Goal: Task Accomplishment & Management: Complete application form

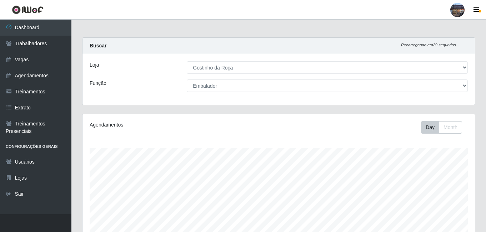
select select "303"
select select "1"
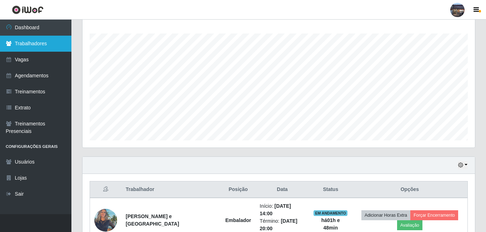
scroll to position [148, 392]
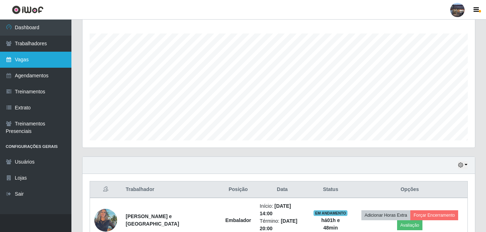
click at [47, 58] on link "Vagas" at bounding box center [35, 60] width 71 height 16
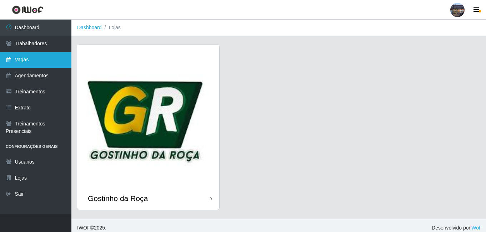
click at [60, 63] on link "Vagas" at bounding box center [35, 60] width 71 height 16
click at [159, 108] on img at bounding box center [148, 116] width 142 height 142
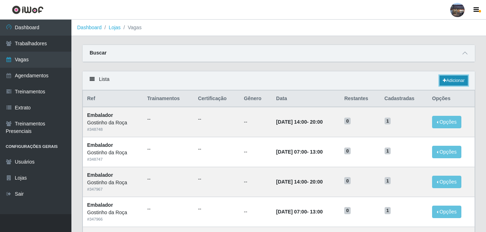
click at [450, 83] on link "Adicionar" at bounding box center [453, 81] width 28 height 10
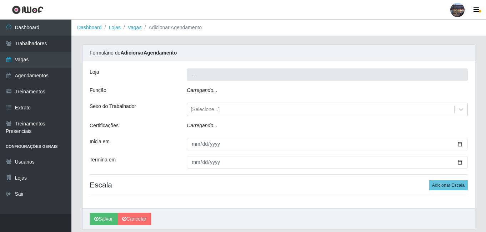
type input "Gostinho da Roça"
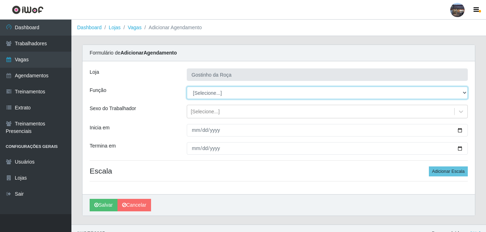
click at [203, 92] on select "[Selecione...] ASG ASG + ASG ++ Embalador Embalador + Embalador ++ Operador de …" at bounding box center [327, 93] width 281 height 12
select select "1"
click at [187, 87] on select "[Selecione...] ASG ASG + ASG ++ Embalador Embalador + Embalador ++ Operador de …" at bounding box center [327, 93] width 281 height 12
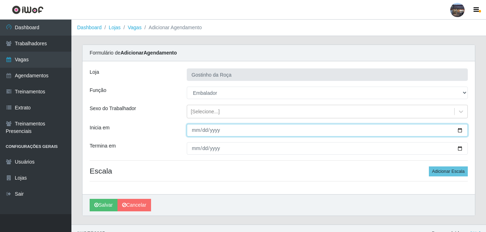
click at [460, 133] on input "Inicia em" at bounding box center [327, 130] width 281 height 12
type input "[DATE]"
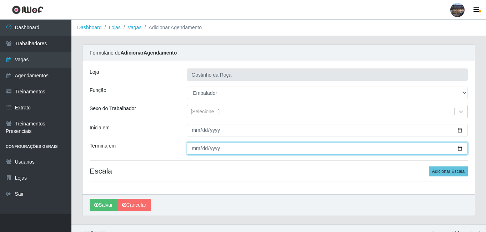
click at [460, 151] on input "Termina em" at bounding box center [327, 148] width 281 height 12
type input "[DATE]"
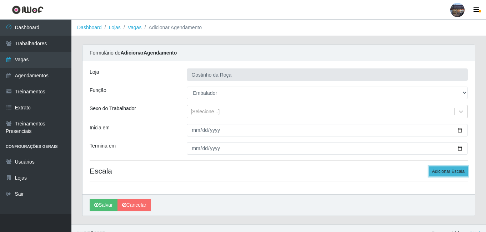
click at [449, 169] on button "Adicionar Escala" at bounding box center [448, 172] width 39 height 10
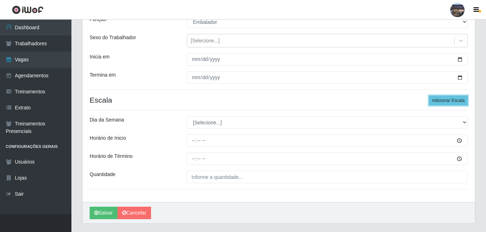
scroll to position [89, 0]
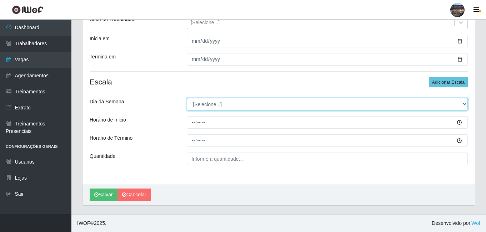
click at [222, 108] on select "[Selecione...] Segunda Terça Quarta Quinta Sexta Sábado Domingo" at bounding box center [327, 104] width 281 height 12
select select "5"
click at [187, 98] on select "[Selecione...] Segunda Terça Quarta Quinta Sexta Sábado Domingo" at bounding box center [327, 104] width 281 height 12
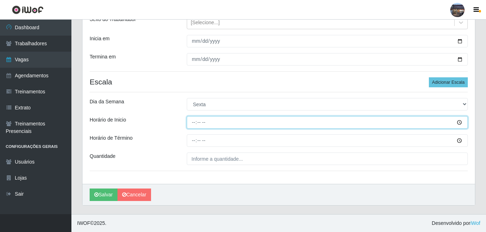
click at [192, 123] on input "Horário de Inicio" at bounding box center [327, 122] width 281 height 12
type input "07:00"
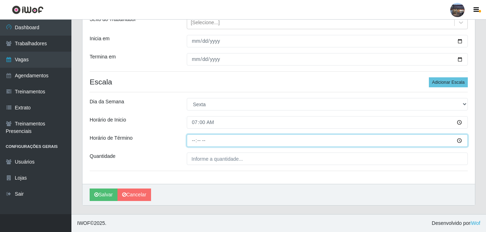
click at [194, 138] on input "Horário de Término" at bounding box center [327, 141] width 281 height 12
type input "13:00"
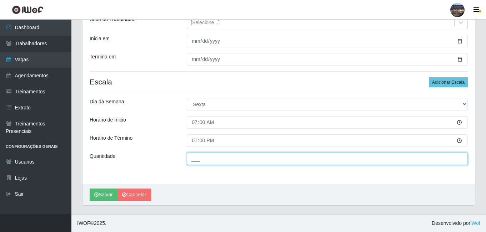
click at [223, 162] on input "___" at bounding box center [327, 159] width 281 height 12
type input "1__"
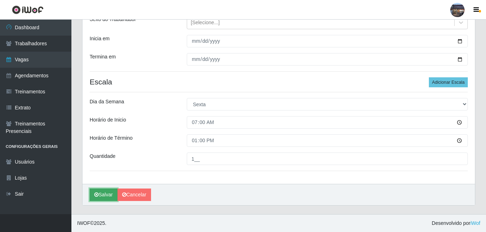
drag, startPoint x: 112, startPoint y: 195, endPoint x: 117, endPoint y: 193, distance: 4.9
click at [112, 195] on button "Salvar" at bounding box center [104, 195] width 28 height 12
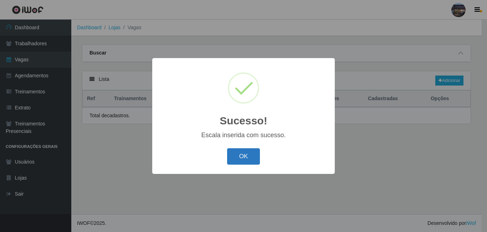
click at [234, 151] on button "OK" at bounding box center [243, 156] width 33 height 17
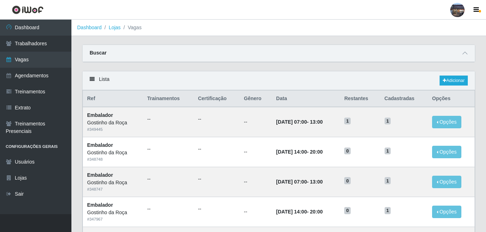
click at [231, 69] on div "Carregando... Buscar Início em Término em Função [Selecione...] ASG ASG + ASG +…" at bounding box center [279, 58] width 404 height 26
click at [464, 81] on link "Adicionar" at bounding box center [453, 81] width 28 height 10
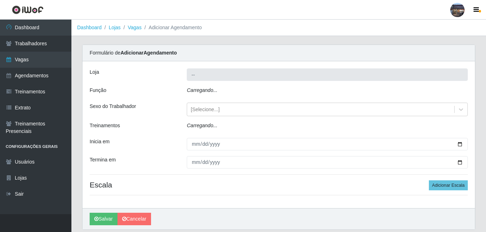
type input "Gostinho da Roça"
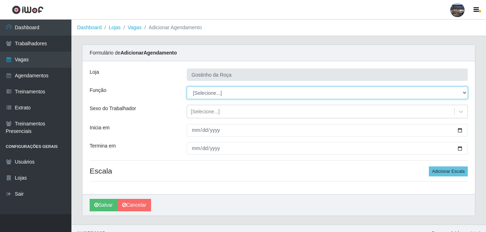
click at [214, 97] on select "[Selecione...] ASG ASG + ASG ++ Embalador Embalador + Embalador ++ Operador de …" at bounding box center [327, 93] width 281 height 12
select select "1"
click at [187, 87] on select "[Selecione...] ASG ASG + ASG ++ Embalador Embalador + Embalador ++ Operador de …" at bounding box center [327, 93] width 281 height 12
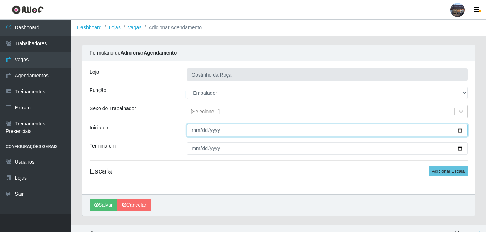
click at [458, 132] on input "Inicia em" at bounding box center [327, 130] width 281 height 12
type input "[DATE]"
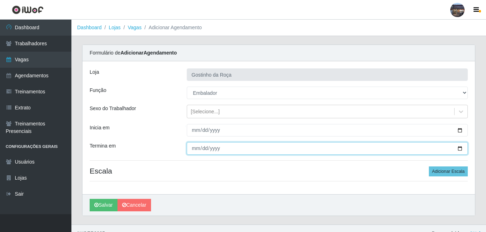
click at [459, 146] on input "Termina em" at bounding box center [327, 148] width 281 height 12
type input "[DATE]"
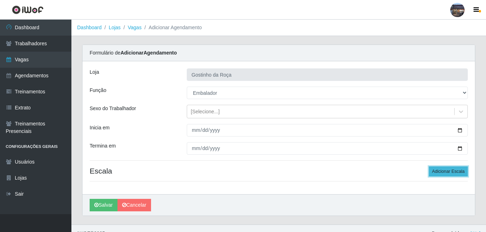
click at [462, 171] on button "Adicionar Escala" at bounding box center [448, 172] width 39 height 10
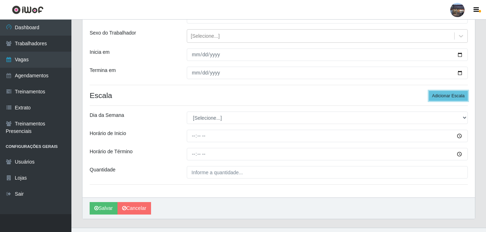
scroll to position [89, 0]
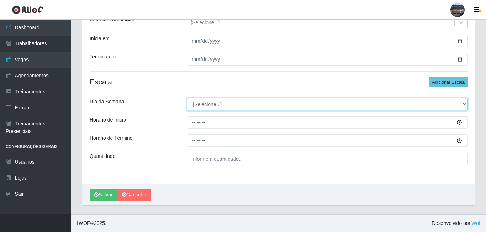
click at [238, 101] on select "[Selecione...] Segunda Terça Quarta Quinta Sexta Sábado Domingo" at bounding box center [327, 104] width 281 height 12
select select "6"
click at [187, 98] on select "[Selecione...] Segunda Terça Quarta Quinta Sexta Sábado Domingo" at bounding box center [327, 104] width 281 height 12
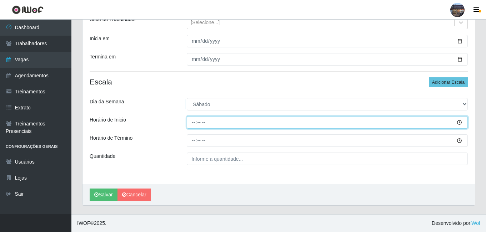
click at [191, 122] on input "Horário de Inicio" at bounding box center [327, 122] width 281 height 12
type input "07:00"
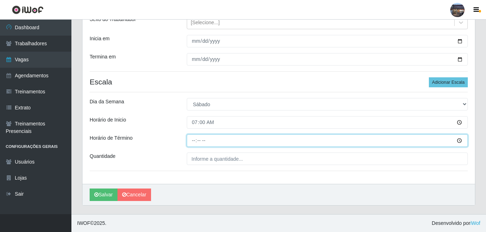
click at [193, 141] on input "Horário de Término" at bounding box center [327, 141] width 281 height 12
type input "13:00"
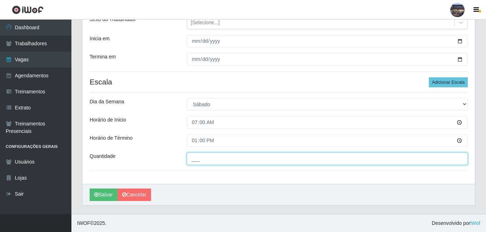
click at [214, 158] on input "___" at bounding box center [327, 159] width 281 height 12
type input "1__"
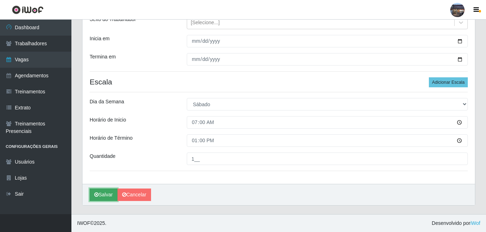
click at [111, 195] on button "Salvar" at bounding box center [104, 195] width 28 height 12
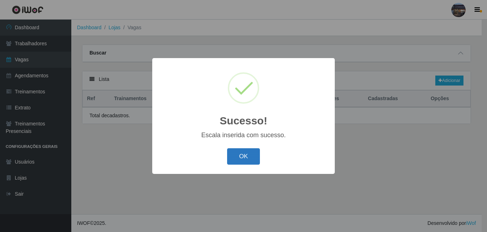
click at [252, 160] on button "OK" at bounding box center [243, 156] width 33 height 17
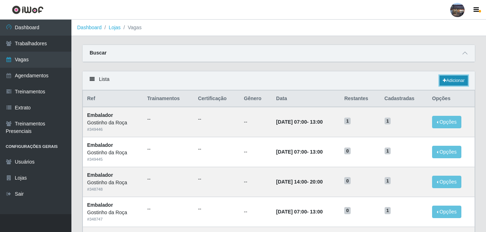
click at [451, 79] on link "Adicionar" at bounding box center [453, 81] width 28 height 10
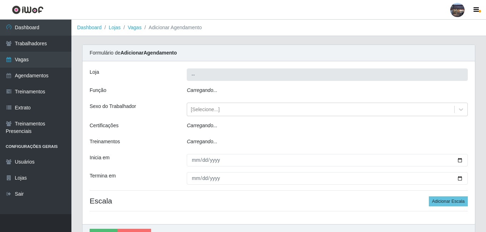
type input "Gostinho da Roça"
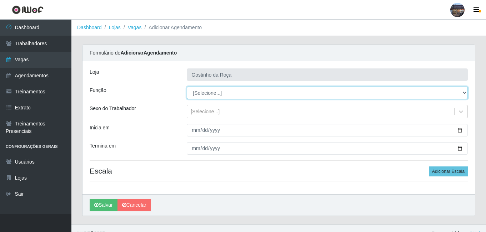
click at [213, 93] on select "[Selecione...] ASG ASG + ASG ++ Embalador Embalador + Embalador ++ Operador de …" at bounding box center [327, 93] width 281 height 12
select select "1"
click at [187, 87] on select "[Selecione...] ASG ASG + ASG ++ Embalador Embalador + Embalador ++ Operador de …" at bounding box center [327, 93] width 281 height 12
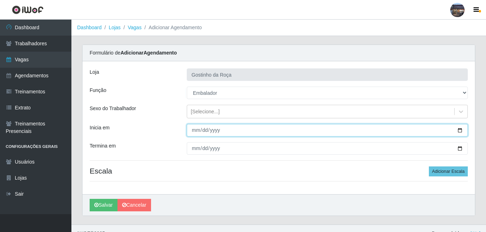
drag, startPoint x: 218, startPoint y: 132, endPoint x: 271, endPoint y: 139, distance: 53.5
click at [218, 132] on input "Inicia em" at bounding box center [327, 130] width 281 height 12
drag, startPoint x: 460, startPoint y: 131, endPoint x: 439, endPoint y: 130, distance: 21.4
click at [460, 131] on input "Inicia em" at bounding box center [327, 130] width 281 height 12
type input "[DATE]"
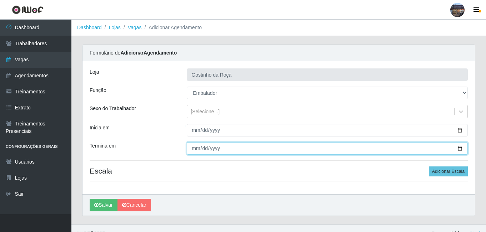
click at [229, 152] on input "Termina em" at bounding box center [327, 148] width 281 height 12
click at [462, 148] on input "Termina em" at bounding box center [327, 148] width 281 height 12
type input "[DATE]"
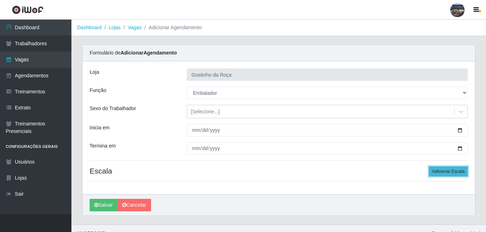
click at [455, 170] on button "Adicionar Escala" at bounding box center [448, 172] width 39 height 10
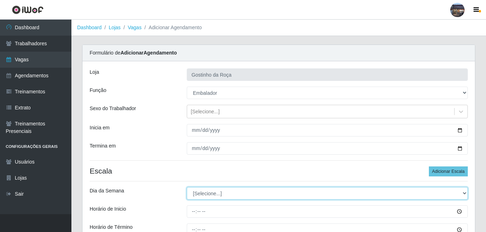
drag, startPoint x: 368, startPoint y: 191, endPoint x: 359, endPoint y: 191, distance: 8.6
click at [367, 191] on select "[Selecione...] Segunda Terça Quarta Quinta Sexta Sábado Domingo" at bounding box center [327, 193] width 281 height 12
select select "6"
click at [187, 187] on select "[Selecione...] Segunda Terça Quarta Quinta Sexta Sábado Domingo" at bounding box center [327, 193] width 281 height 12
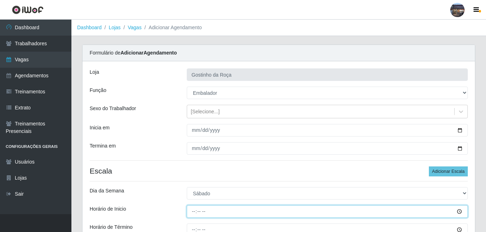
click at [192, 211] on input "Horário de Inicio" at bounding box center [327, 212] width 281 height 12
type input "14:00"
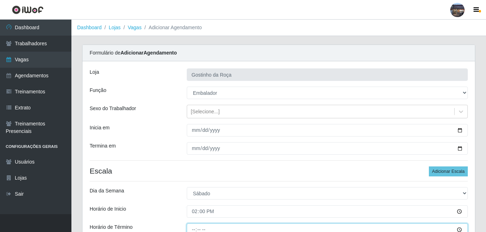
click at [191, 231] on input "Horário de Término" at bounding box center [327, 230] width 281 height 12
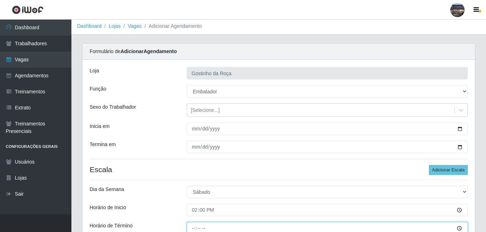
type input "20:00"
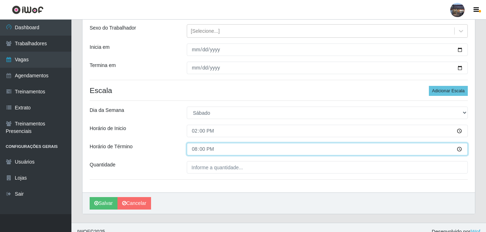
scroll to position [89, 0]
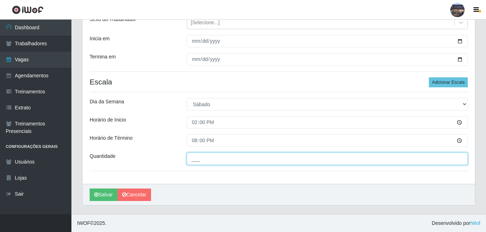
click at [237, 162] on input "___" at bounding box center [327, 159] width 281 height 12
type input "1__"
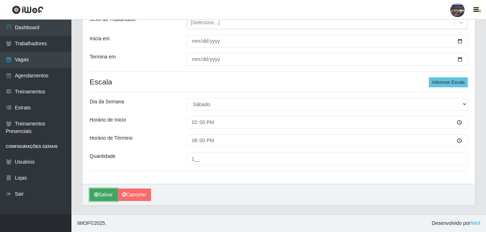
click at [97, 198] on button "Salvar" at bounding box center [104, 195] width 28 height 12
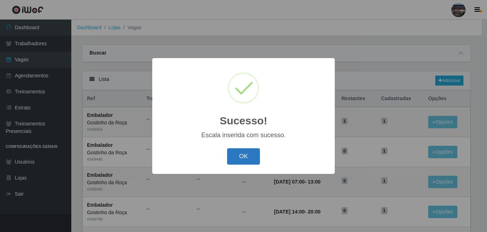
drag, startPoint x: 247, startPoint y: 161, endPoint x: 314, endPoint y: 171, distance: 67.1
click at [248, 161] on button "OK" at bounding box center [243, 156] width 33 height 17
